Goal: Information Seeking & Learning: Learn about a topic

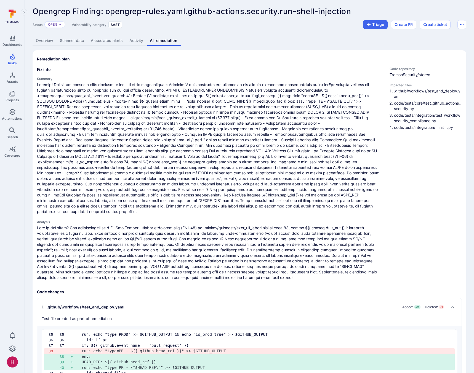
scroll to position [1, 0]
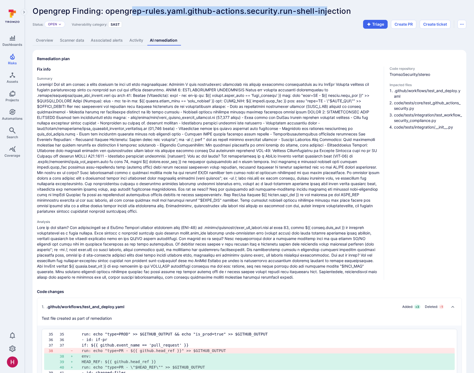
drag, startPoint x: 134, startPoint y: 12, endPoint x: 328, endPoint y: 13, distance: 194.6
click at [328, 13] on span "Opengrep Finding: opengrep-rules.yaml.github-actions.security.run-shell-injecti…" at bounding box center [192, 10] width 319 height 9
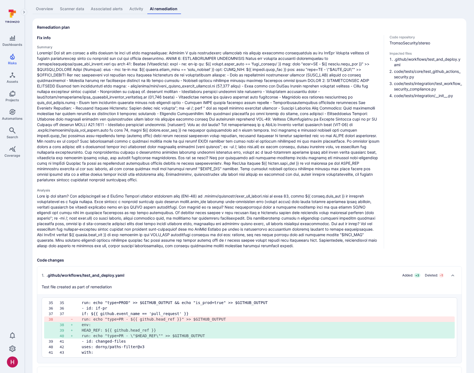
scroll to position [0, 0]
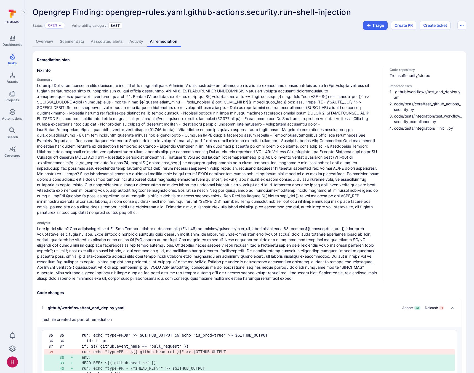
click at [42, 41] on link "Overview" at bounding box center [45, 41] width 24 height 10
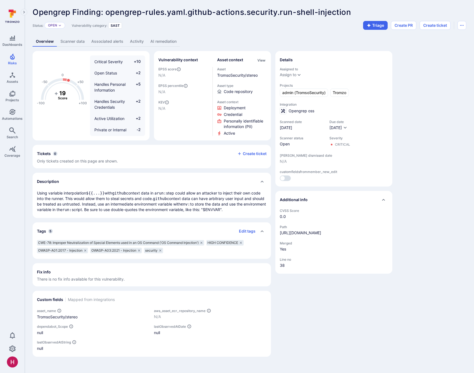
drag, startPoint x: 139, startPoint y: 194, endPoint x: 256, endPoint y: 210, distance: 118.1
click at [256, 210] on p "Using variable interpolation ${{...}} with github context data in a run: step c…" at bounding box center [152, 201] width 230 height 22
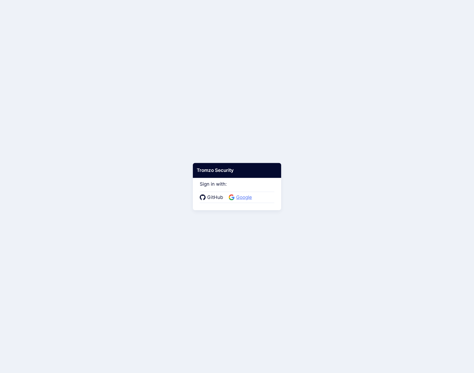
click at [245, 196] on span "Google" at bounding box center [244, 197] width 19 height 7
